Goal: Task Accomplishment & Management: Complete application form

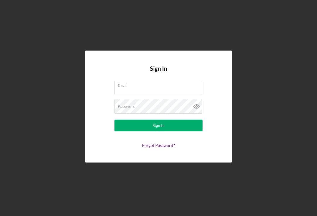
click at [127, 95] on input "Email" at bounding box center [158, 88] width 88 height 14
type input "[EMAIL_ADDRESS][DOMAIN_NAME]"
click at [158, 131] on button "Sign In" at bounding box center [158, 125] width 88 height 12
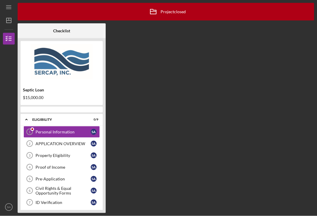
scroll to position [11, 0]
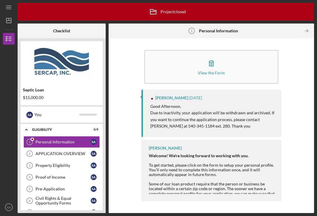
click at [71, 139] on div "Personal Information" at bounding box center [62, 141] width 55 height 5
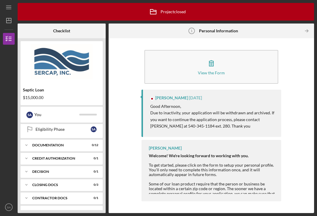
scroll to position [106, 0]
click at [214, 58] on icon "button" at bounding box center [211, 63] width 15 height 15
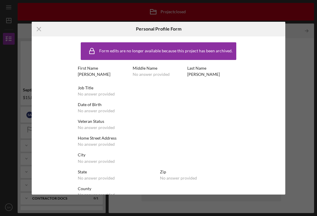
click at [40, 30] on icon "Icon/Menu Close" at bounding box center [39, 29] width 15 height 15
